Goal: Task Accomplishment & Management: Use online tool/utility

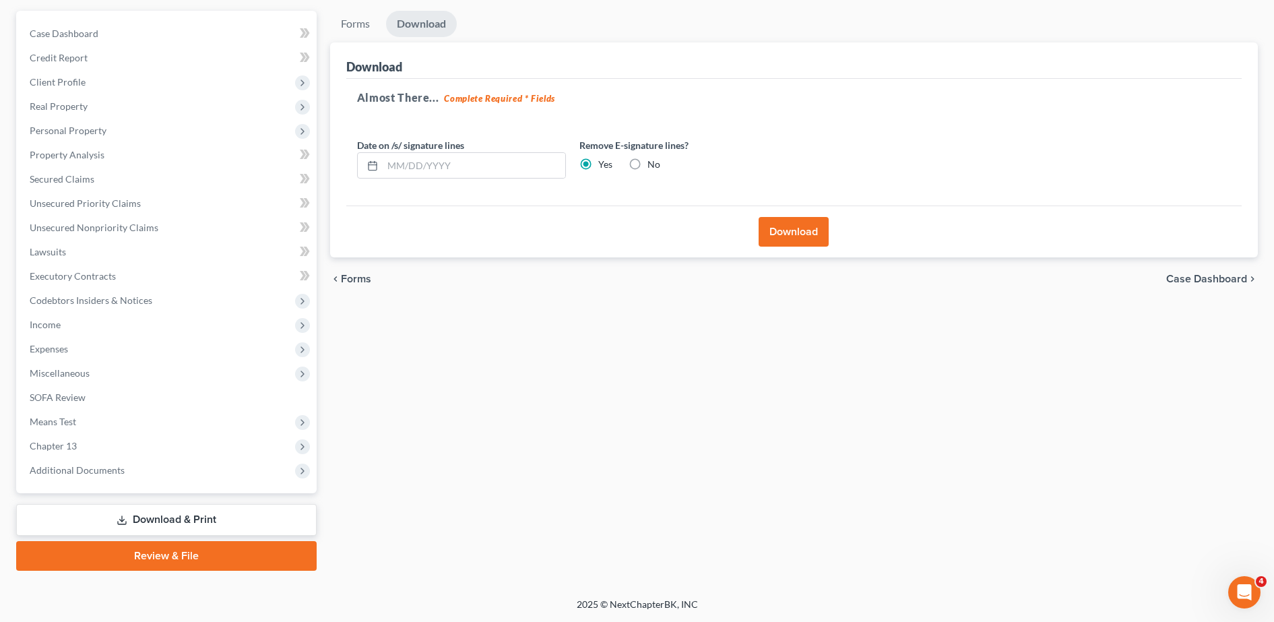
click at [183, 517] on link "Download & Print" at bounding box center [166, 520] width 300 height 32
click at [140, 468] on span "Additional Documents" at bounding box center [168, 470] width 298 height 24
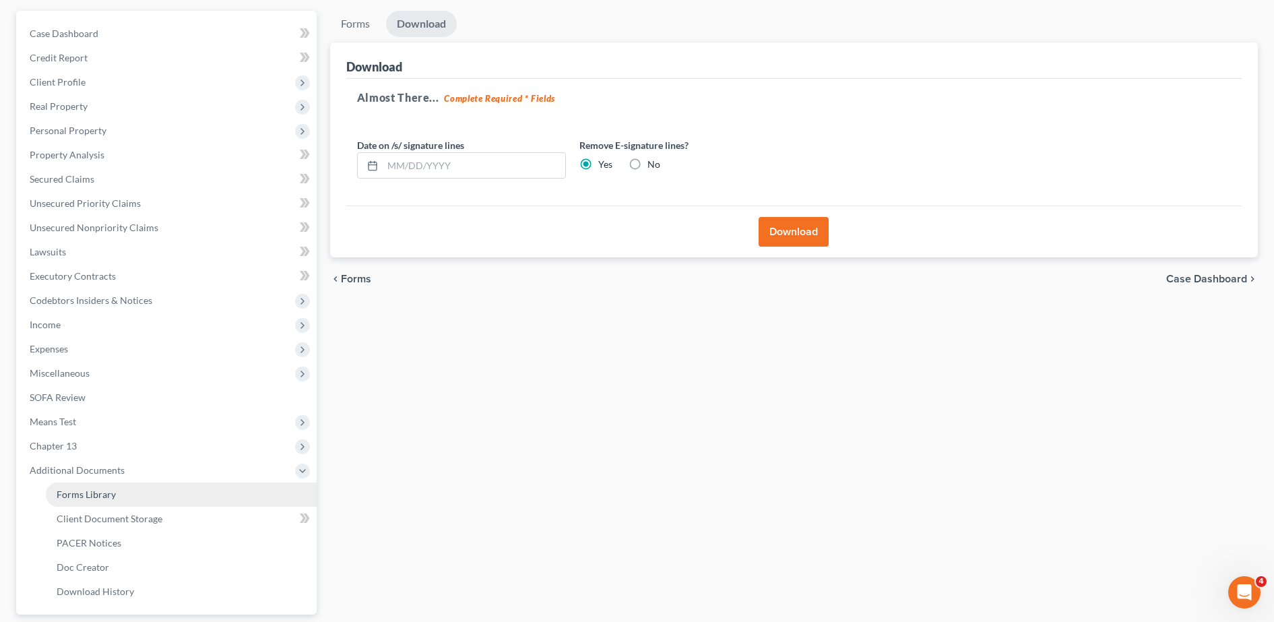
click at [143, 490] on link "Forms Library" at bounding box center [181, 494] width 271 height 24
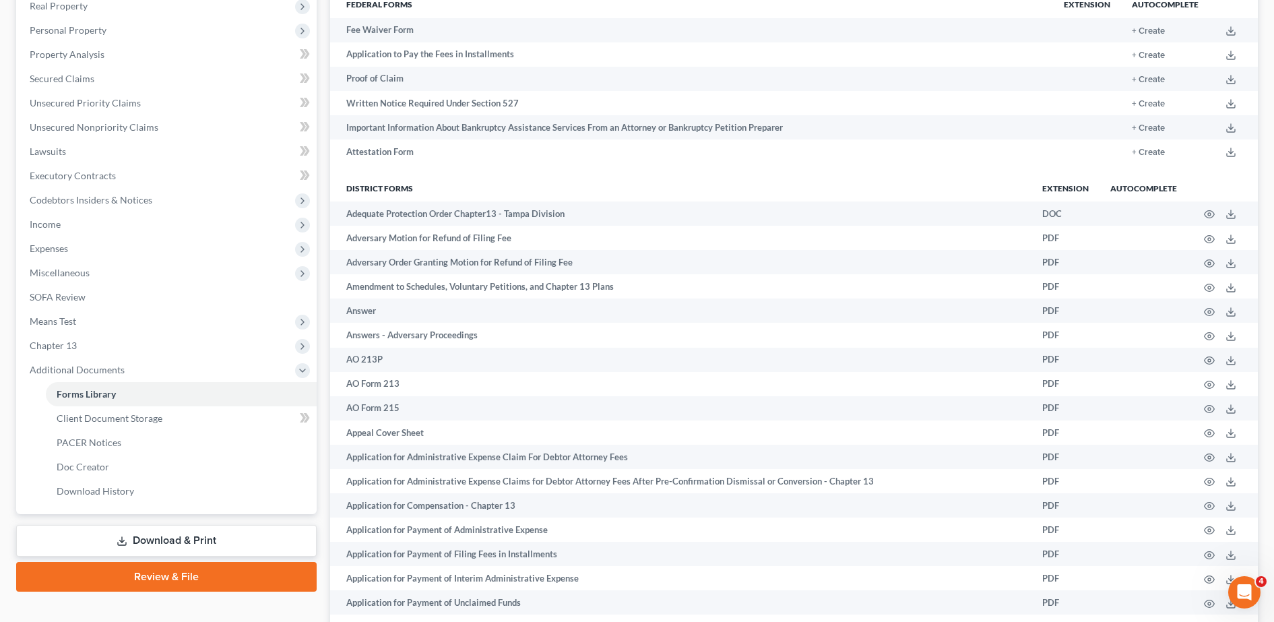
scroll to position [240, 0]
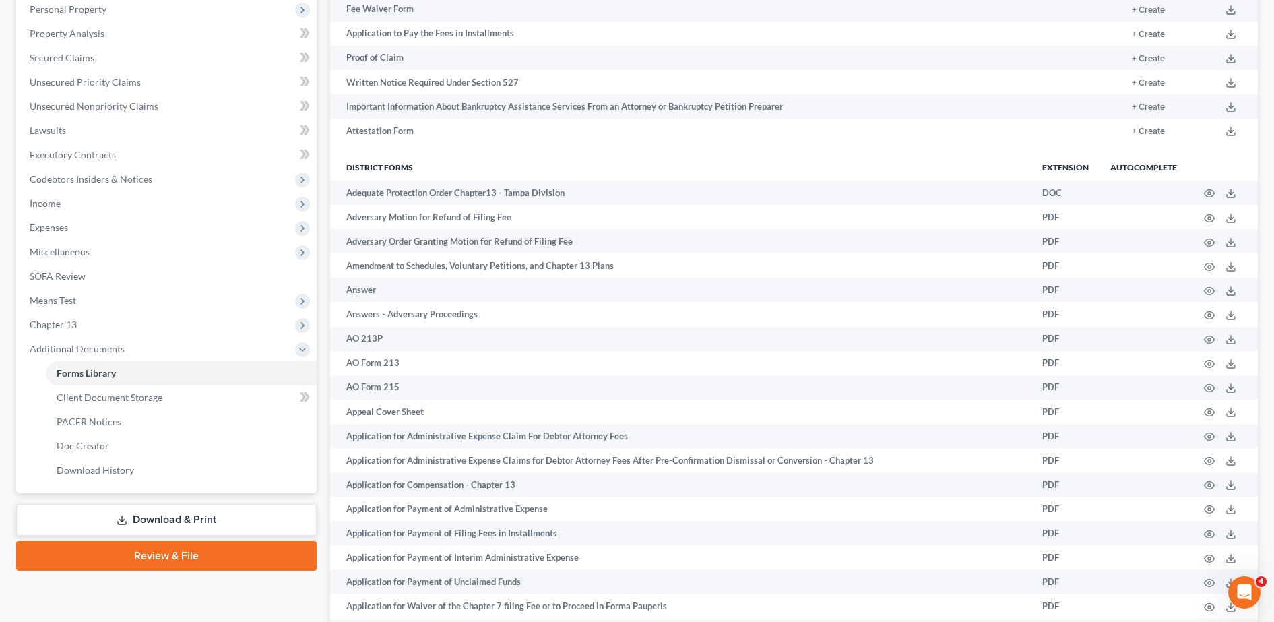
click at [232, 505] on link "Download & Print" at bounding box center [166, 520] width 300 height 32
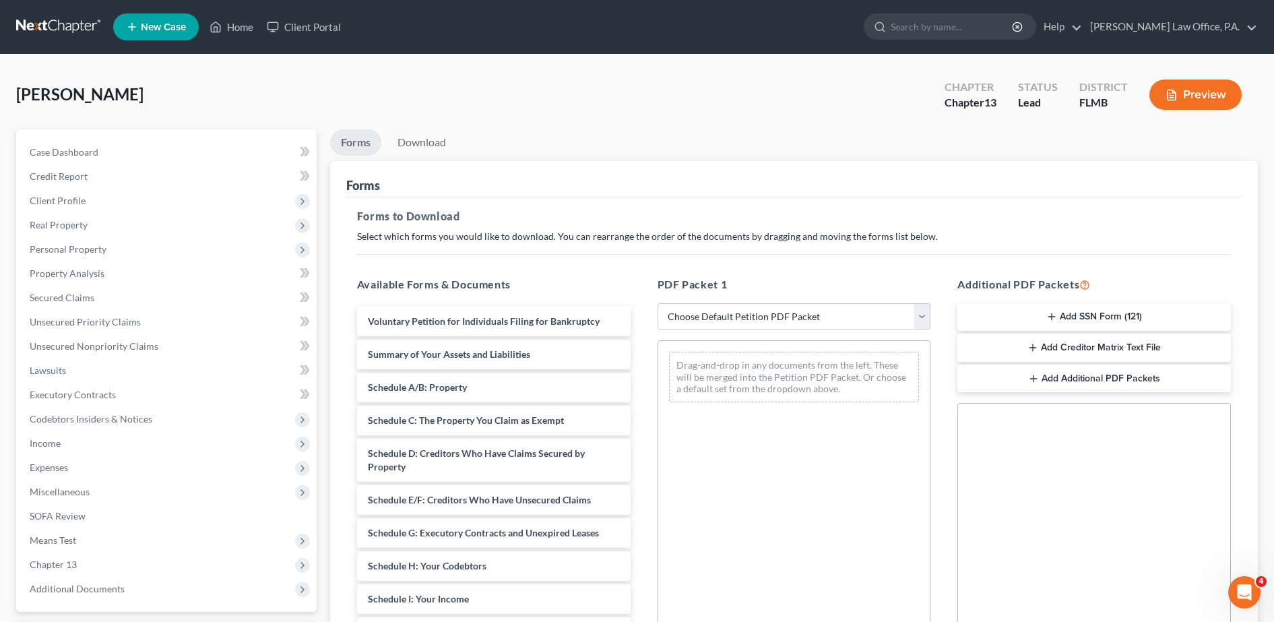
click at [1144, 342] on button "Add Creditor Matrix Text File" at bounding box center [1093, 347] width 273 height 28
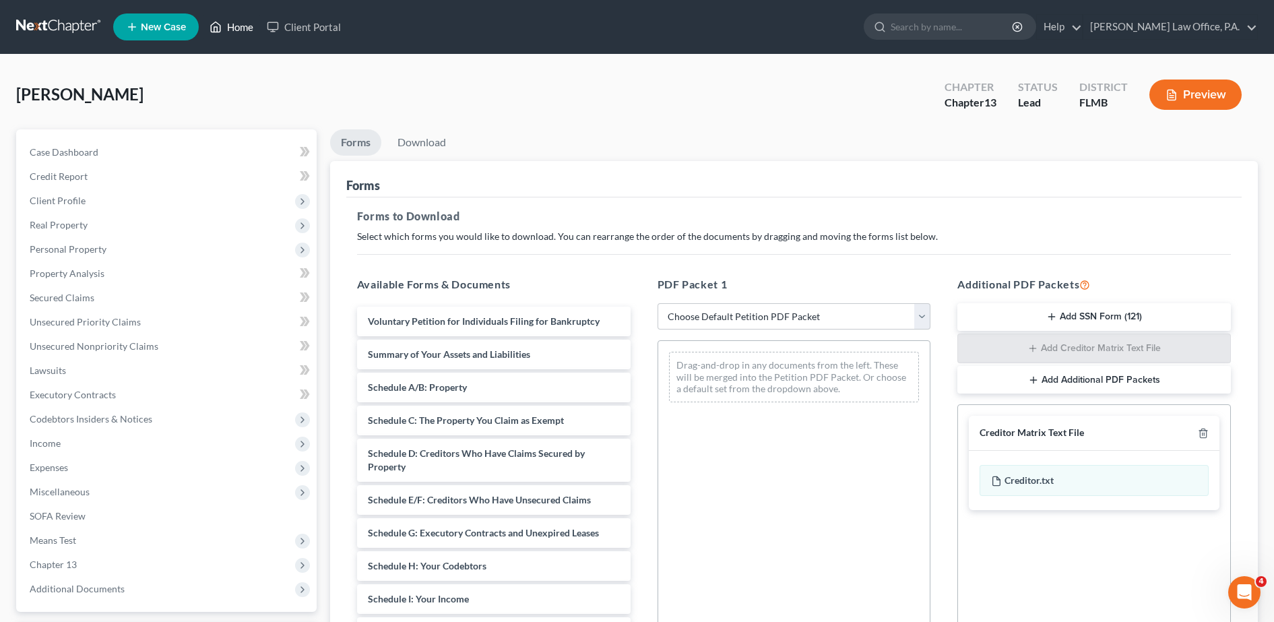
click at [244, 30] on link "Home" at bounding box center [231, 27] width 57 height 24
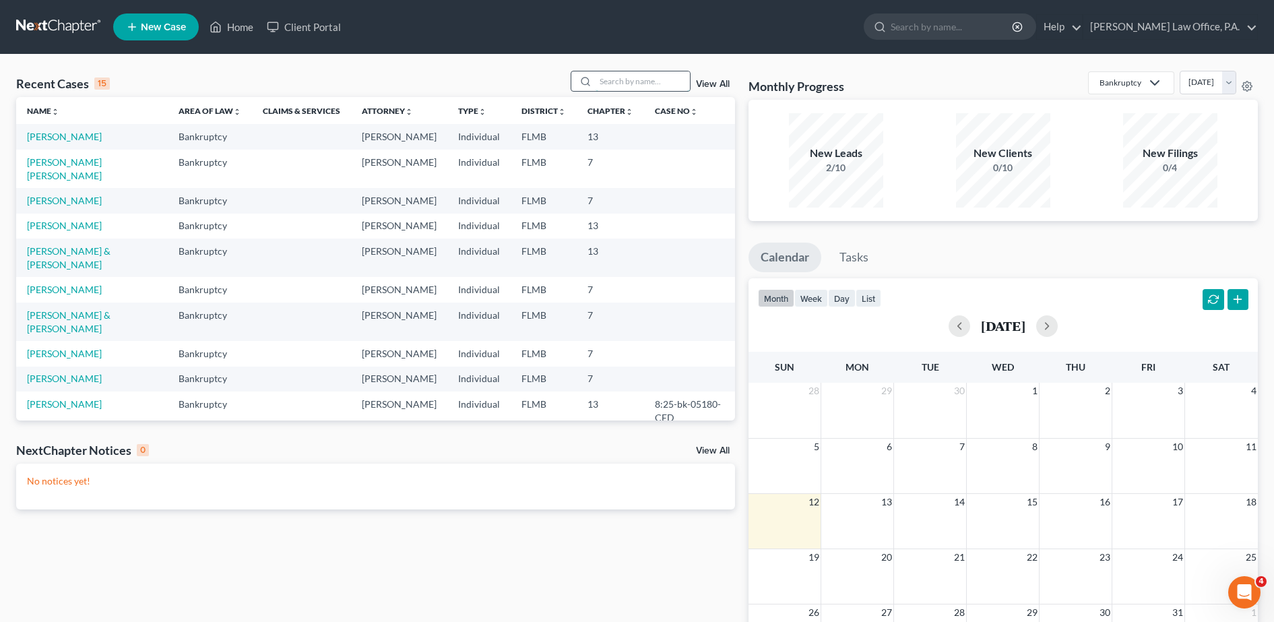
click at [614, 81] on input "search" at bounding box center [642, 81] width 94 height 20
type input "[PERSON_NAME]"
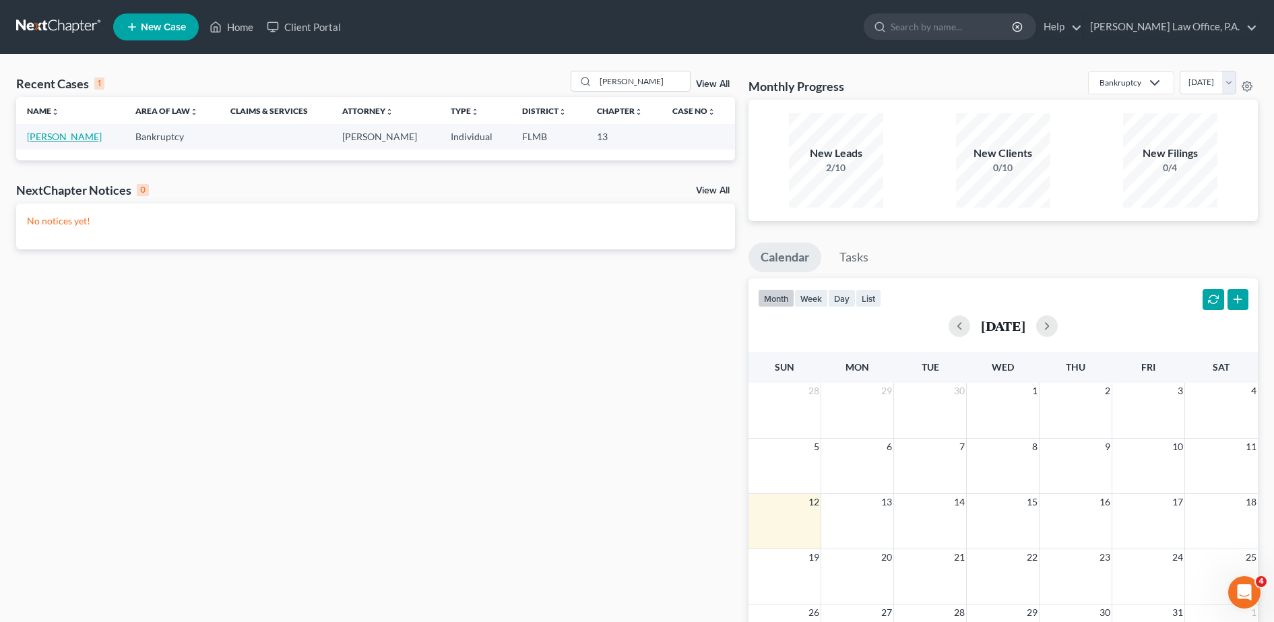
click at [67, 135] on link "[PERSON_NAME]" at bounding box center [64, 136] width 75 height 11
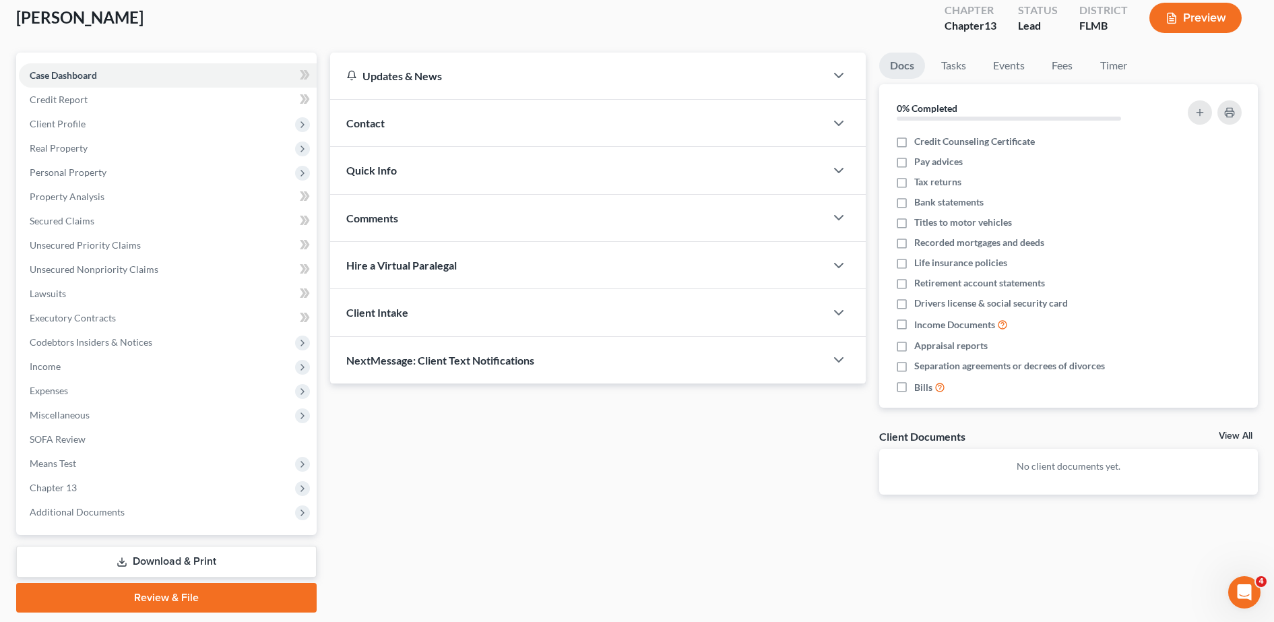
scroll to position [119, 0]
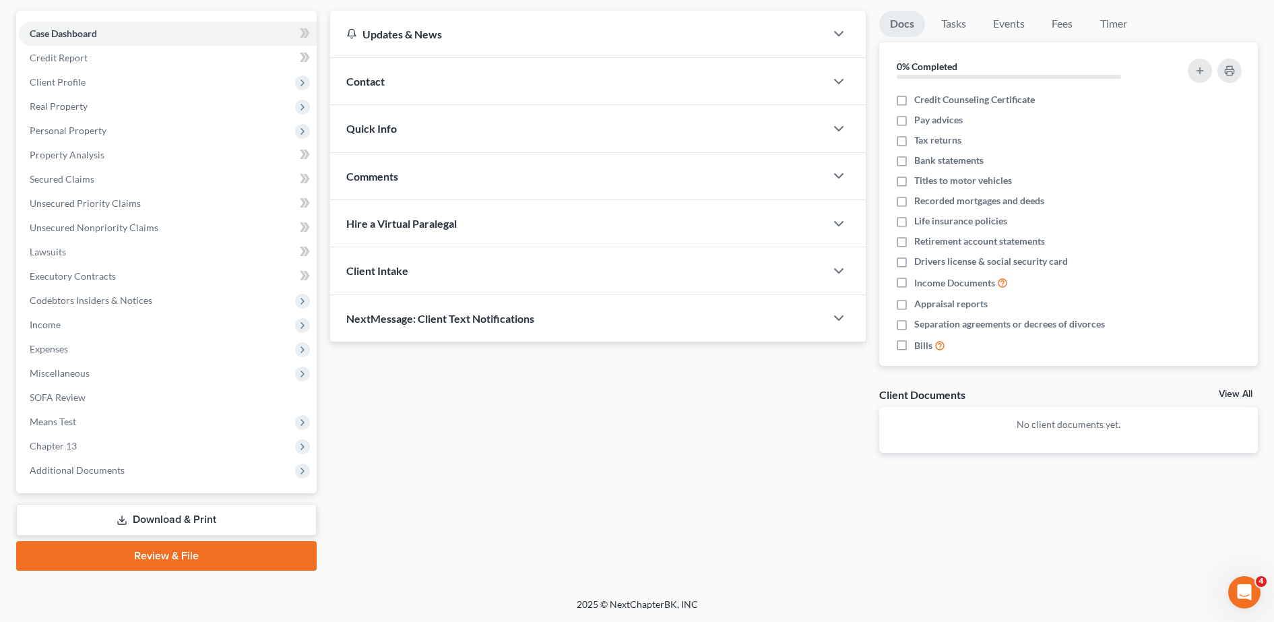
click at [217, 513] on link "Download & Print" at bounding box center [166, 520] width 300 height 32
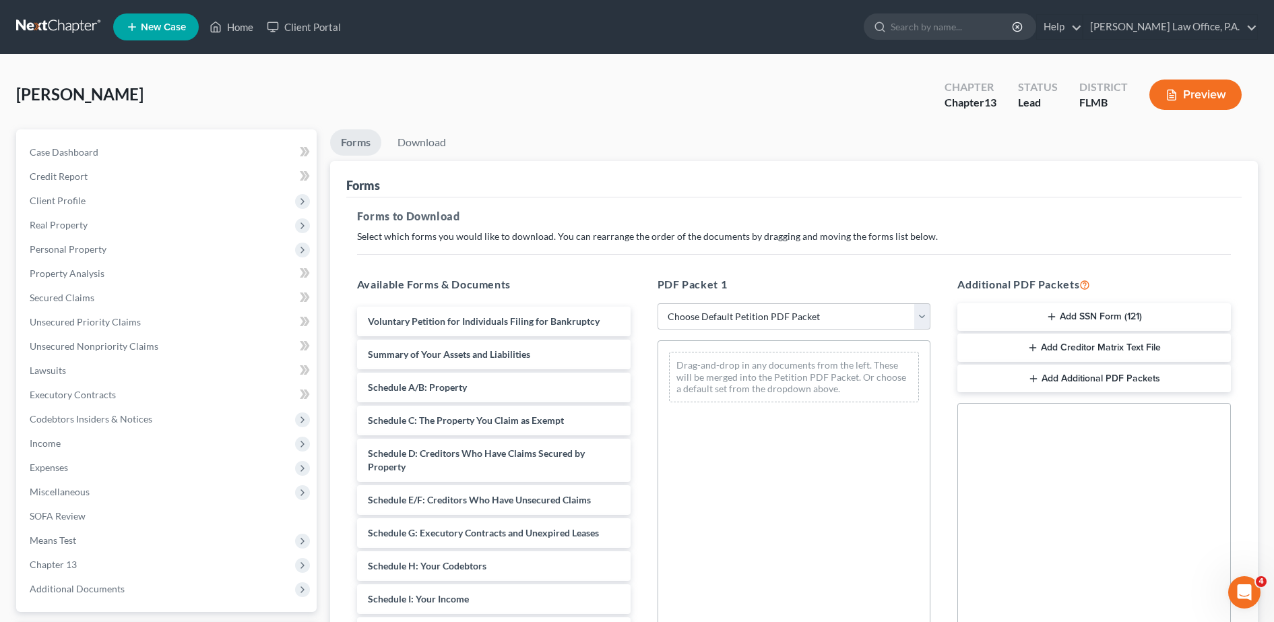
click at [1144, 334] on button "Add Creditor Matrix Text File" at bounding box center [1093, 347] width 273 height 28
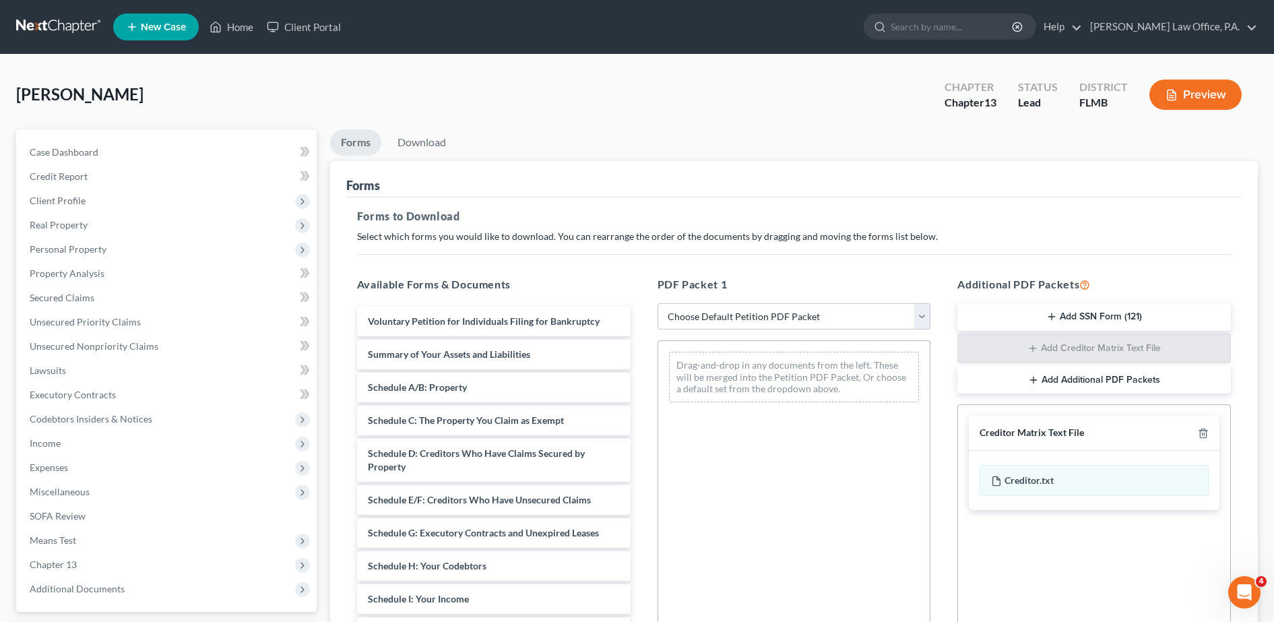
scroll to position [210, 0]
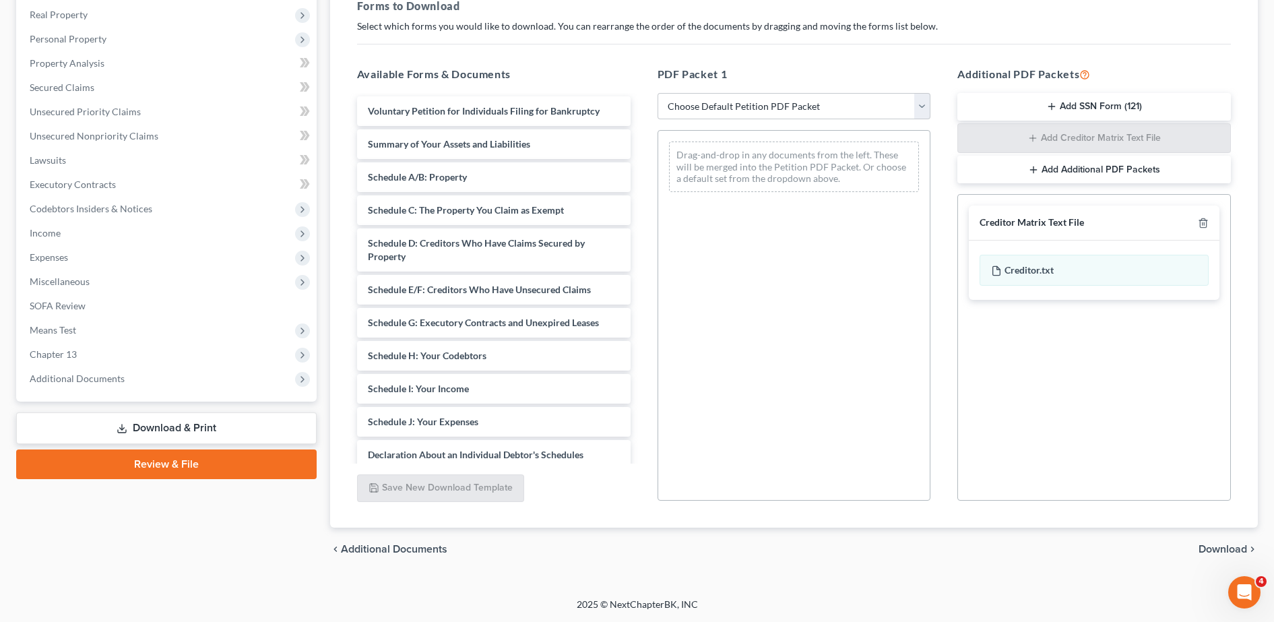
click at [1227, 554] on span "Download" at bounding box center [1222, 549] width 49 height 11
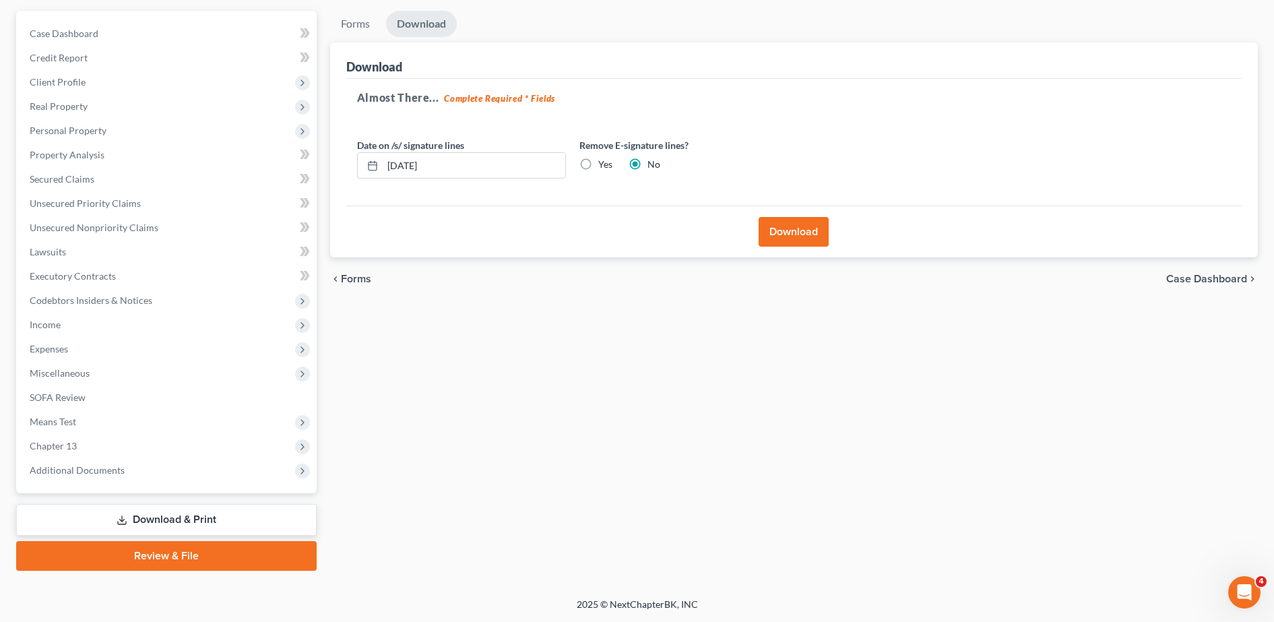
scroll to position [119, 0]
click at [598, 160] on label "Yes" at bounding box center [605, 164] width 14 height 13
click at [604, 160] on input "Yes" at bounding box center [608, 162] width 9 height 9
radio input "true"
radio input "false"
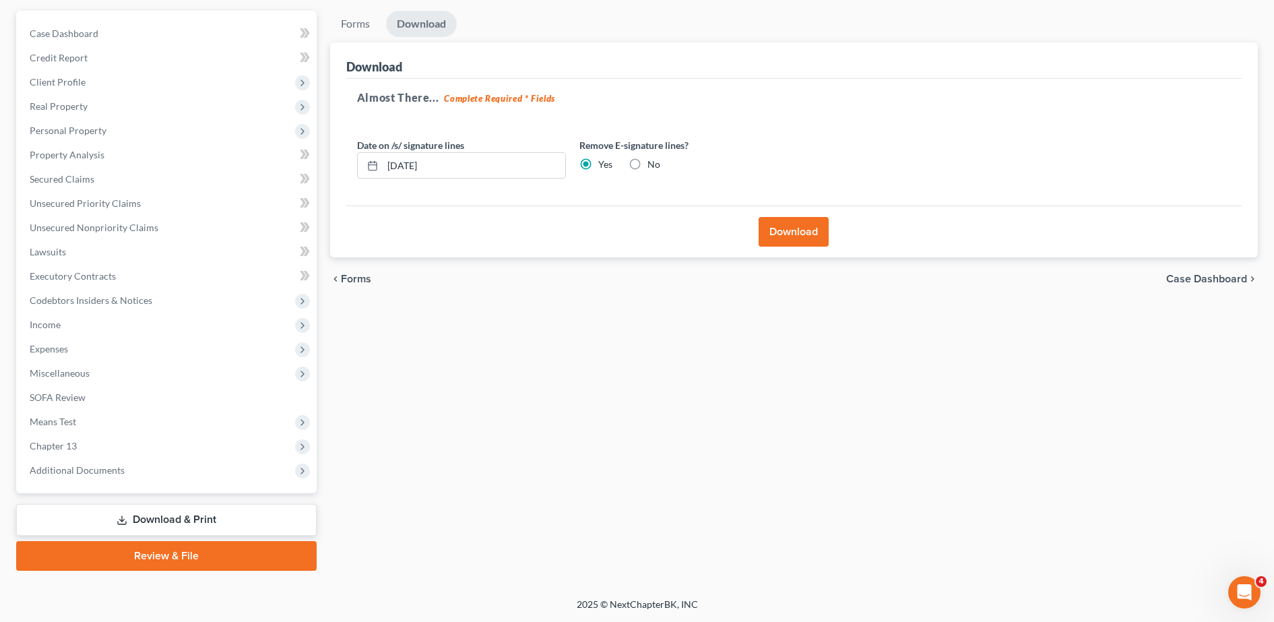
click at [823, 248] on div "Download" at bounding box center [793, 231] width 895 height 52
click at [800, 232] on button "Download" at bounding box center [794, 232] width 70 height 30
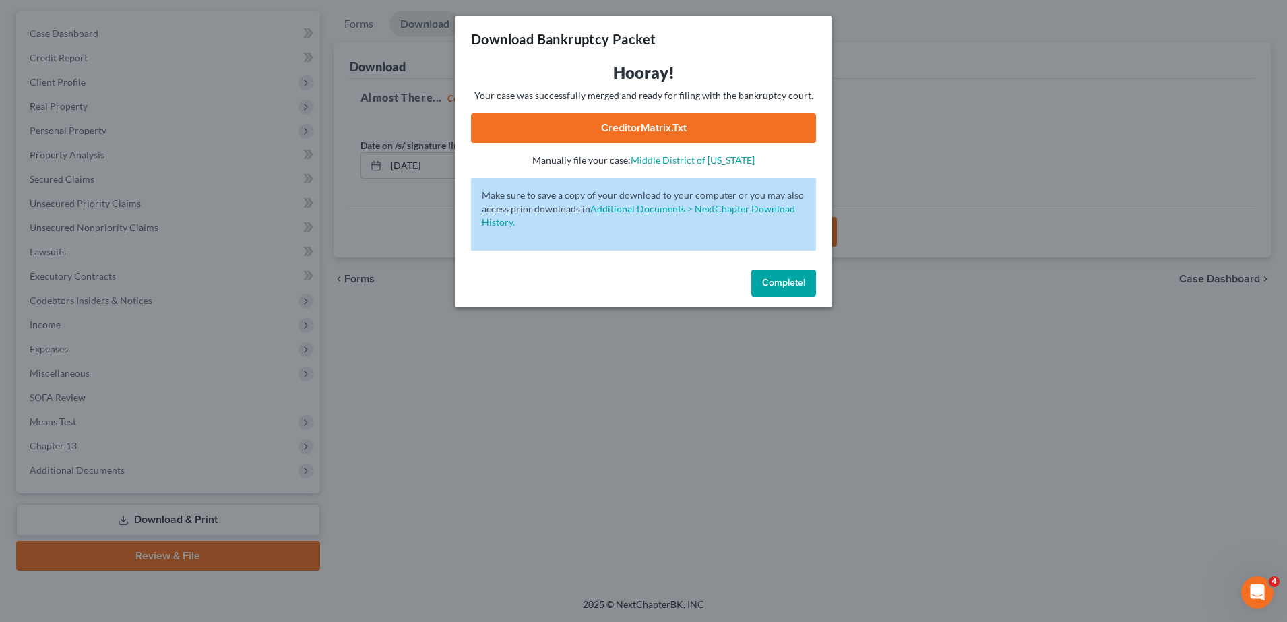
click at [679, 134] on link "CreditorMatrix.txt" at bounding box center [643, 128] width 345 height 30
click at [796, 278] on span "Complete!" at bounding box center [783, 282] width 43 height 11
